Goal: Navigation & Orientation: Understand site structure

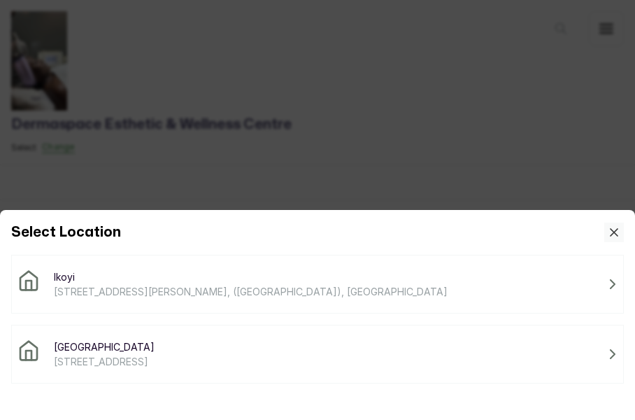
click at [611, 354] on icon at bounding box center [613, 354] width 10 height 10
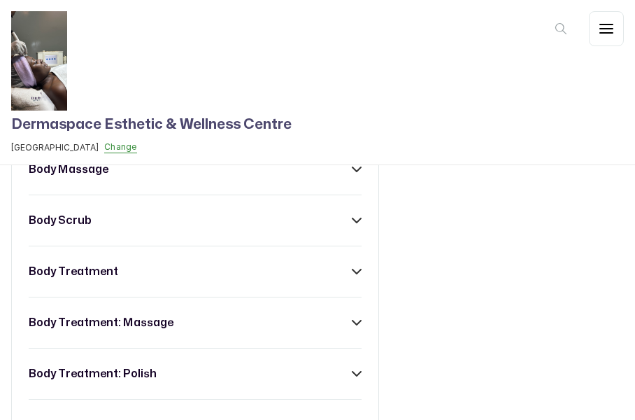
scroll to position [364, 0]
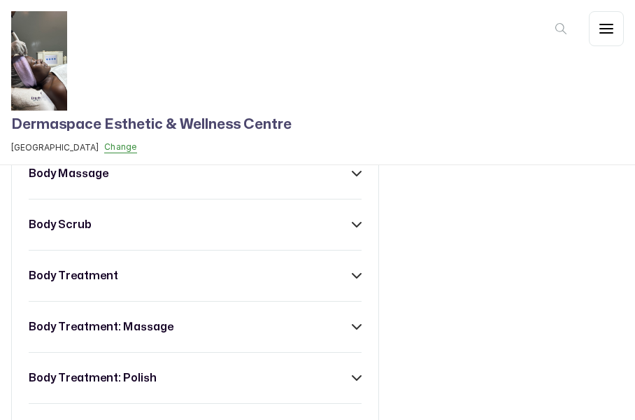
click at [352, 178] on icon at bounding box center [357, 174] width 10 height 10
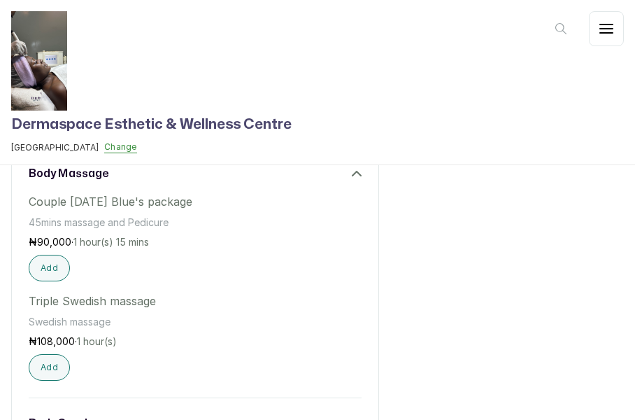
click at [352, 178] on icon at bounding box center [357, 174] width 10 height 10
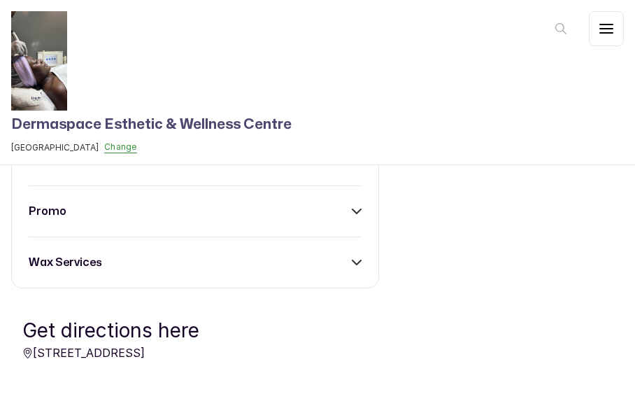
scroll to position [1458, 0]
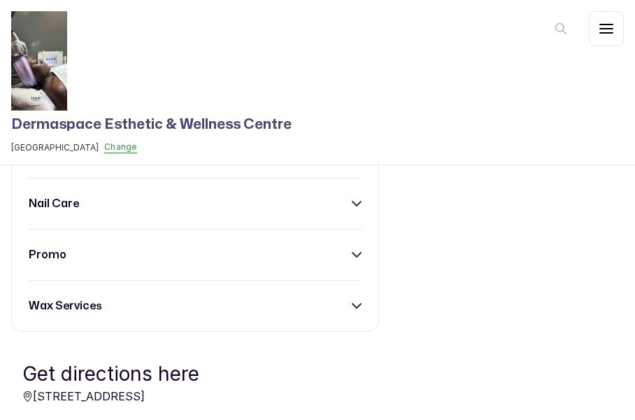
click at [352, 256] on icon at bounding box center [357, 255] width 10 height 10
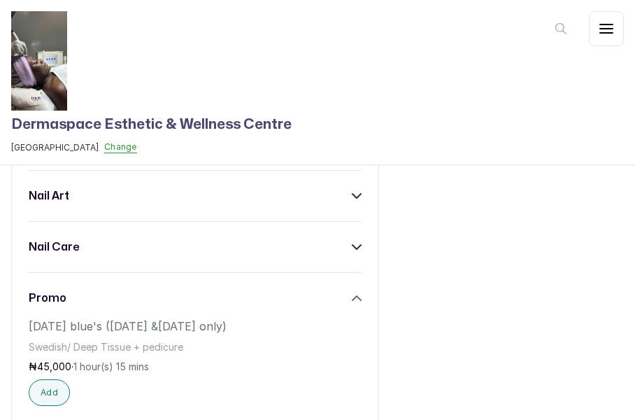
scroll to position [1409, 0]
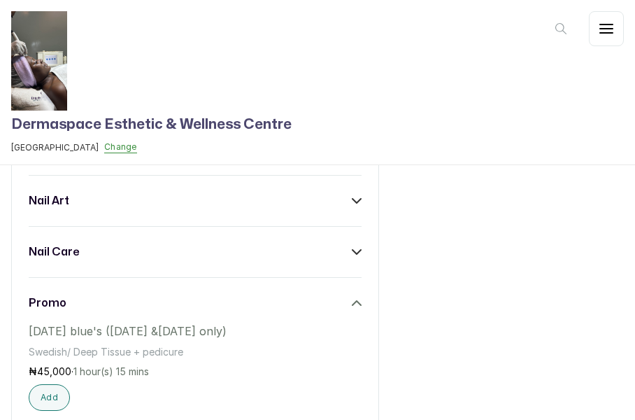
click at [352, 305] on icon at bounding box center [356, 303] width 8 height 4
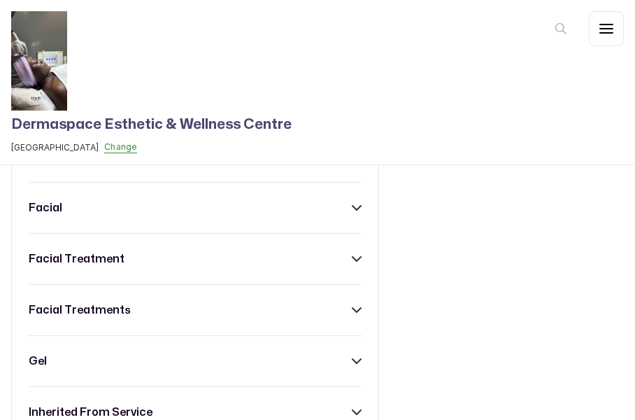
scroll to position [1037, 0]
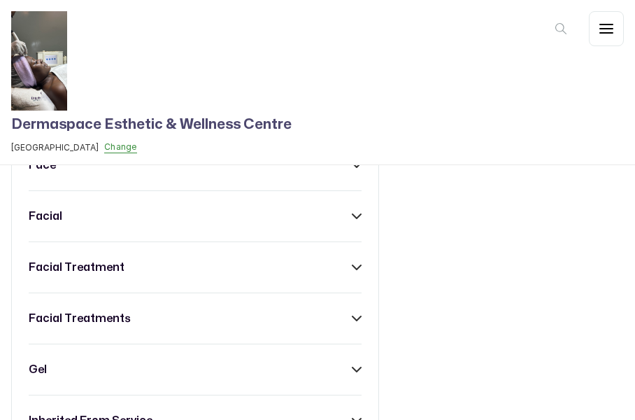
click at [354, 320] on icon at bounding box center [357, 318] width 10 height 10
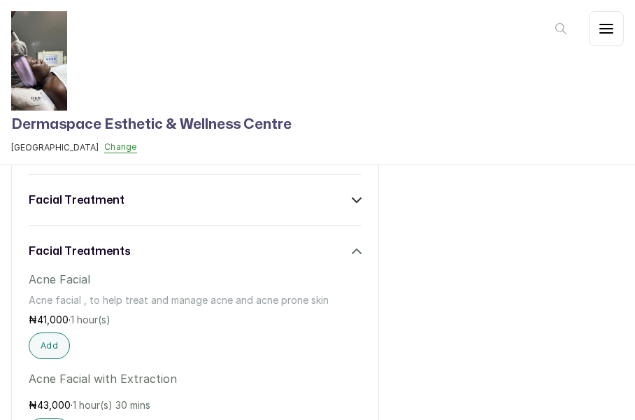
scroll to position [1095, 0]
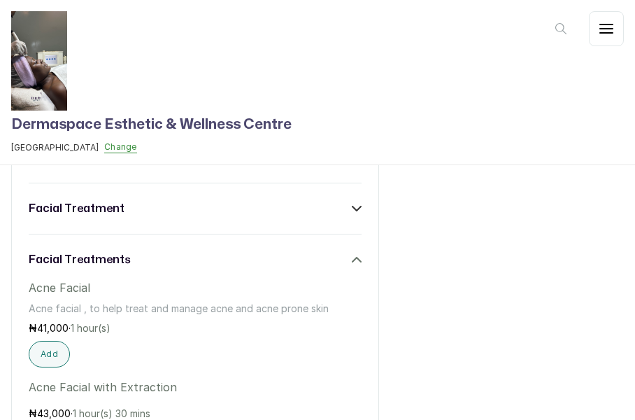
click at [354, 259] on icon at bounding box center [357, 260] width 10 height 10
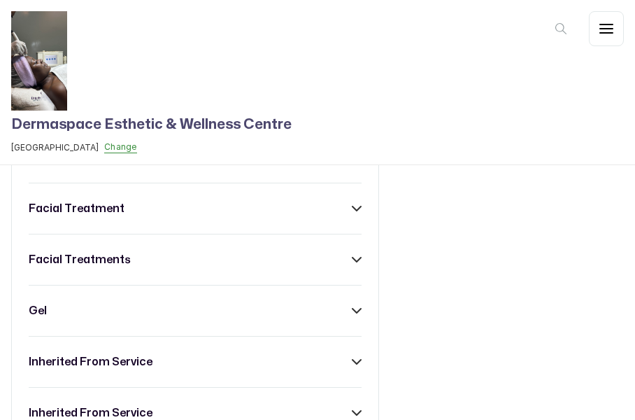
click at [352, 213] on icon at bounding box center [357, 209] width 10 height 10
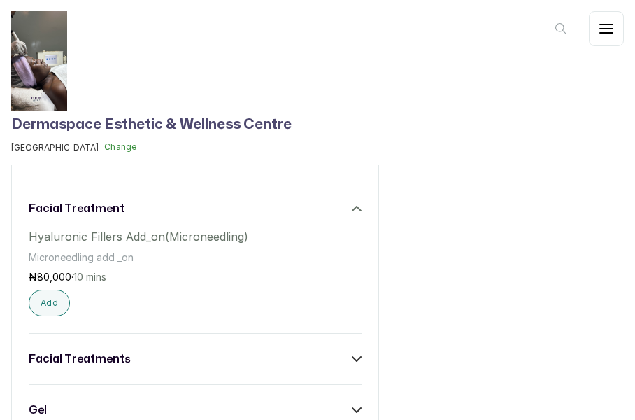
click at [352, 211] on icon at bounding box center [356, 208] width 8 height 4
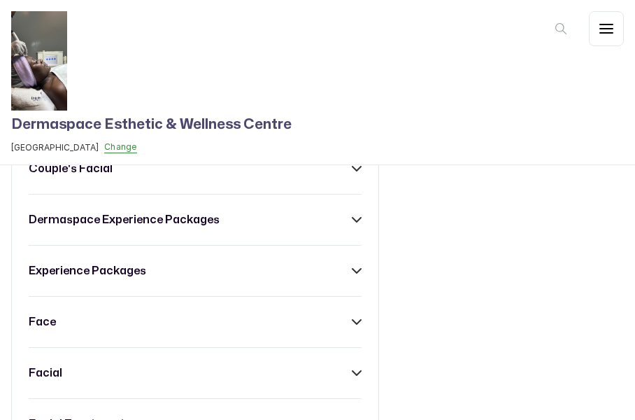
scroll to position [884, 0]
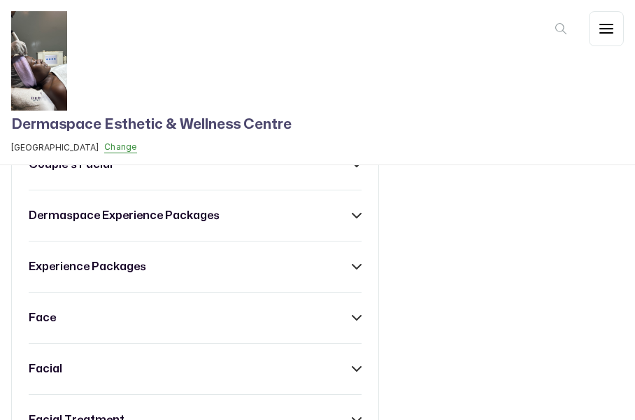
click at [352, 269] on icon at bounding box center [356, 266] width 8 height 4
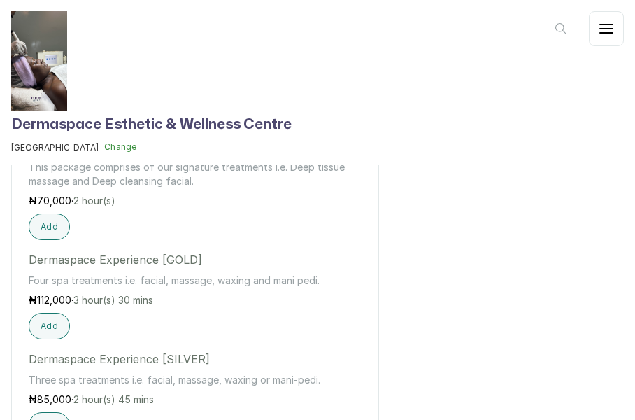
scroll to position [1339, 0]
